Goal: Task Accomplishment & Management: Manage account settings

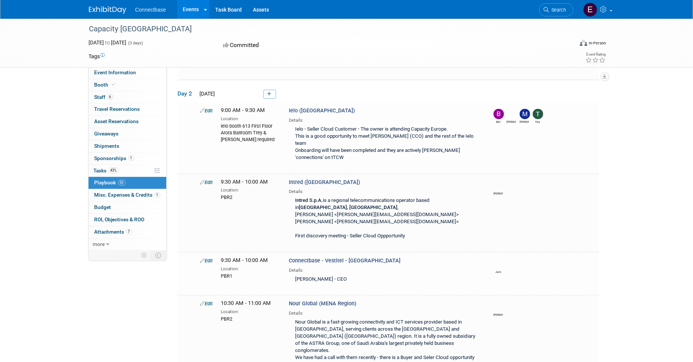
scroll to position [1867, 0]
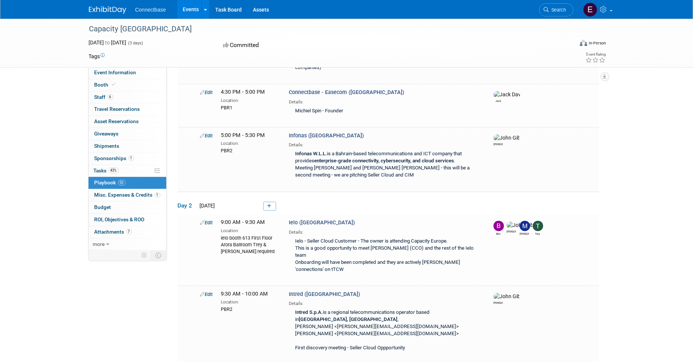
click at [271, 204] on icon at bounding box center [269, 206] width 4 height 4
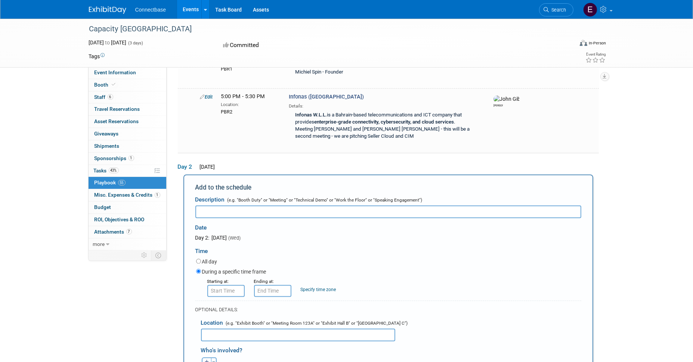
scroll to position [0, 0]
click at [303, 205] on input "text" at bounding box center [388, 211] width 386 height 13
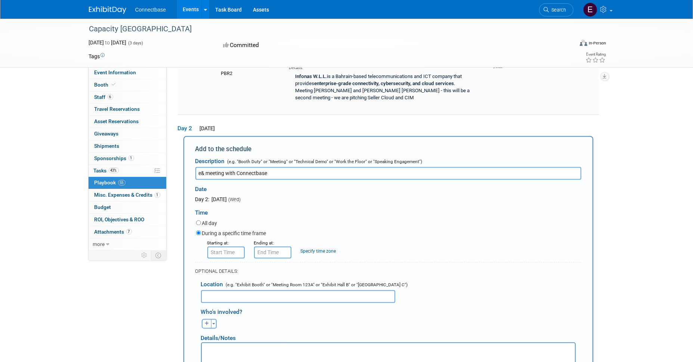
scroll to position [1831, 0]
type input "e& meeting with Connectbase"
click at [296, 291] on input "text" at bounding box center [298, 297] width 194 height 13
type input "PBR1"
click at [208, 323] on icon "button" at bounding box center [207, 325] width 4 height 4
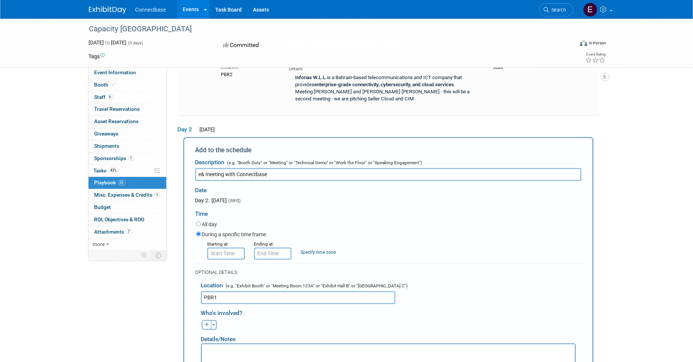
select select
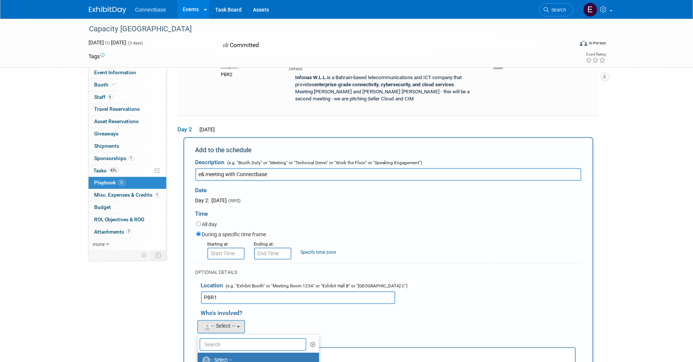
click at [228, 338] on input "text" at bounding box center [252, 344] width 107 height 13
type input "trey"
click at [232, 354] on label "[PERSON_NAME]" at bounding box center [240, 360] width 78 height 12
click at [199, 357] on input "[PERSON_NAME]" at bounding box center [196, 359] width 5 height 5
select select "942d6ffa-f20e-4186-88c7-491f1085c95e"
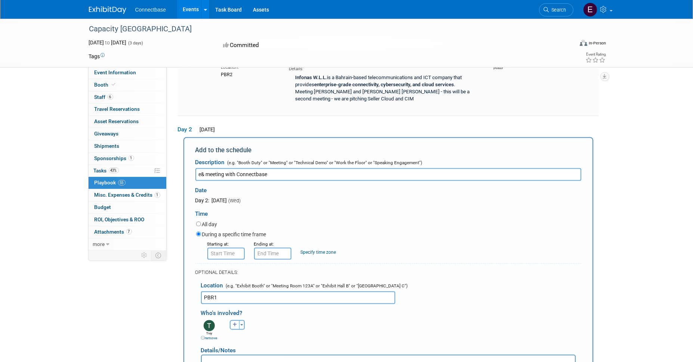
click at [233, 323] on icon "button" at bounding box center [235, 325] width 4 height 4
select select
click at [243, 338] on input "text" at bounding box center [280, 344] width 107 height 13
type input "[PERSON_NAME]"
click at [252, 354] on label "[PERSON_NAME]" at bounding box center [268, 360] width 78 height 12
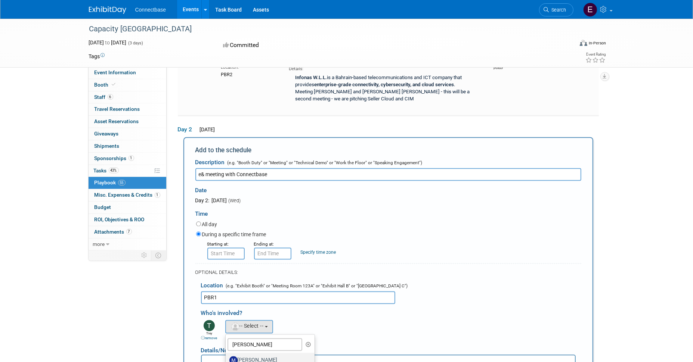
click at [227, 357] on input "[PERSON_NAME]" at bounding box center [224, 359] width 5 height 5
click at [275, 362] on p "Rich Text Area. Press ALT-0 for help." at bounding box center [388, 361] width 365 height 7
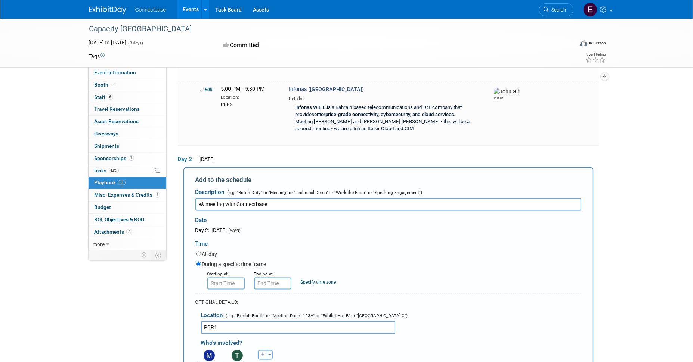
scroll to position [1793, 0]
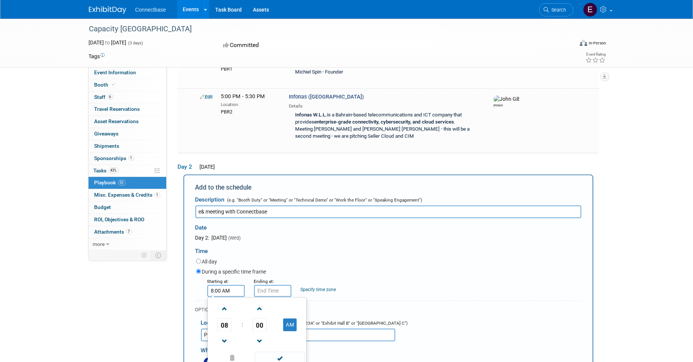
click at [229, 285] on input "8:00 AM" at bounding box center [225, 291] width 37 height 12
click at [225, 303] on span at bounding box center [224, 309] width 13 height 13
click at [229, 335] on span at bounding box center [224, 341] width 13 height 13
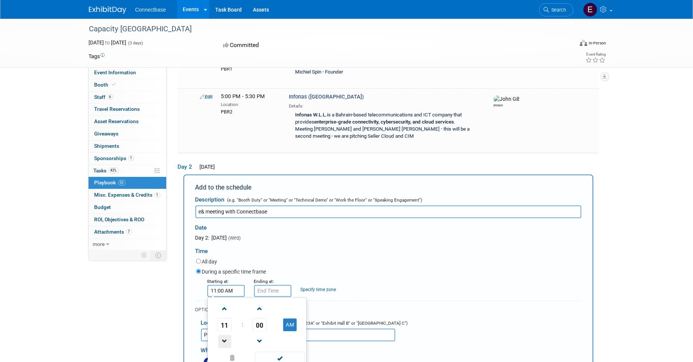
type input "10:00 AM"
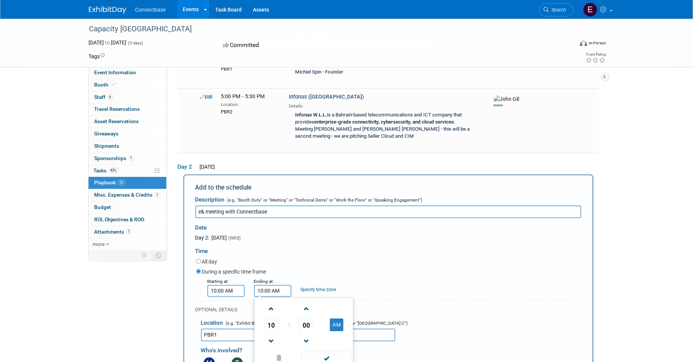
click at [275, 285] on input "10:00 AM" at bounding box center [272, 291] width 37 height 12
click at [306, 303] on span at bounding box center [306, 309] width 13 height 13
click at [307, 318] on span "01" at bounding box center [306, 324] width 14 height 13
click at [314, 319] on td "30" at bounding box center [316, 329] width 24 height 20
type input "10:30 AM"
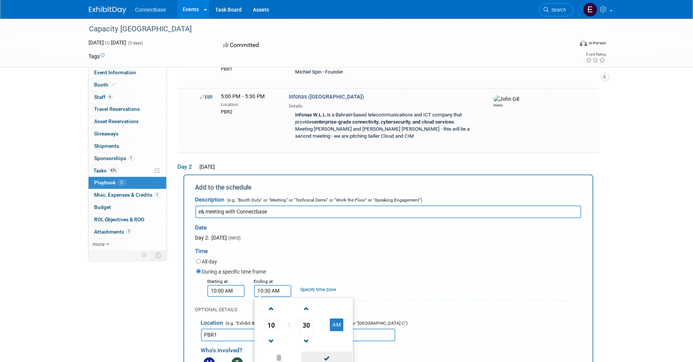
click at [319, 352] on span at bounding box center [326, 358] width 50 height 13
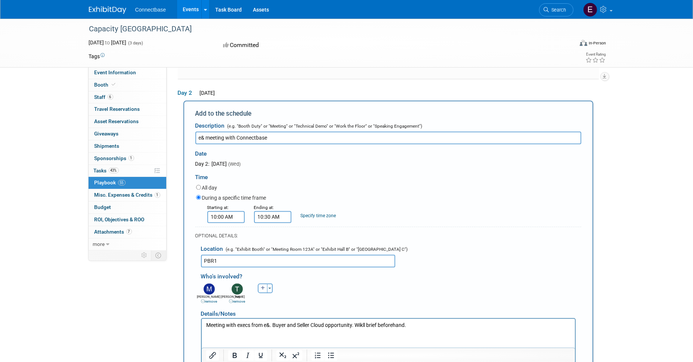
scroll to position [1868, 0]
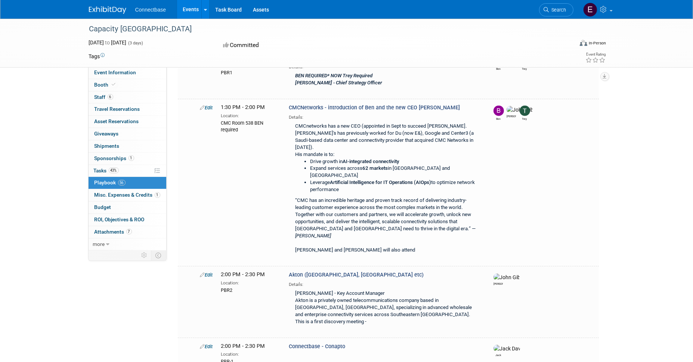
scroll to position [956, 0]
